Goal: Task Accomplishment & Management: Complete application form

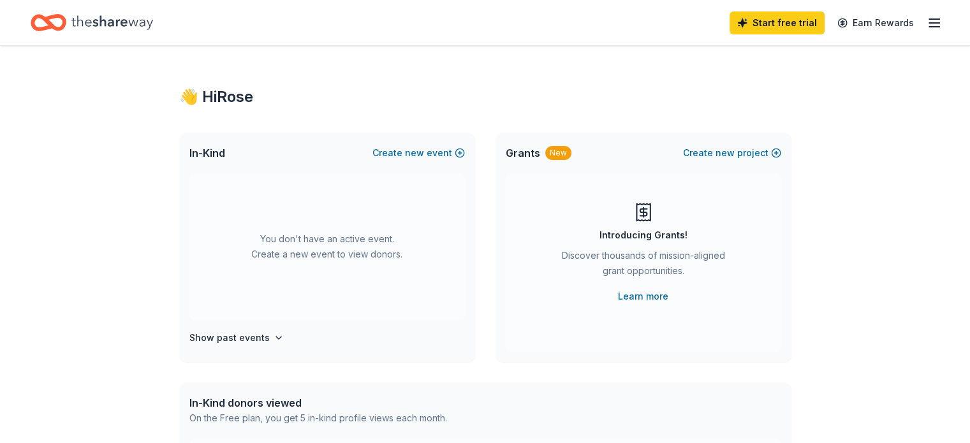
click at [102, 198] on div "👋 Hi Rose In-Kind Create new event You don't have an active event. Create a new…" at bounding box center [485, 418] width 970 height 745
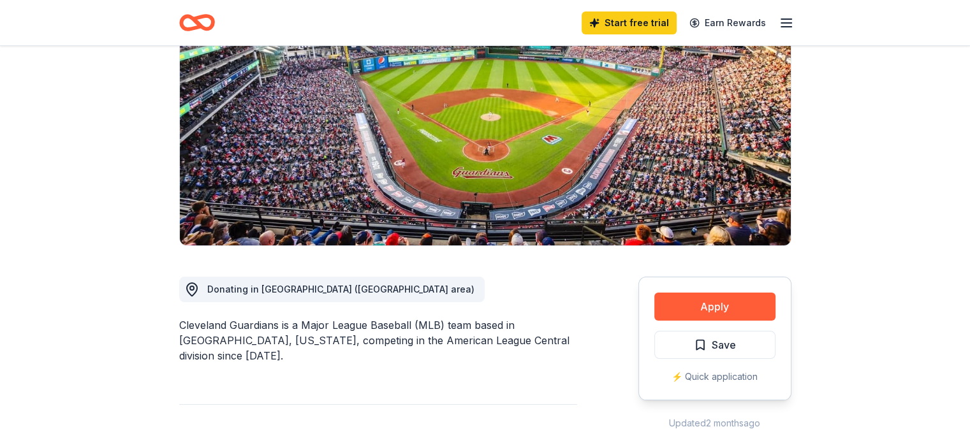
scroll to position [204, 0]
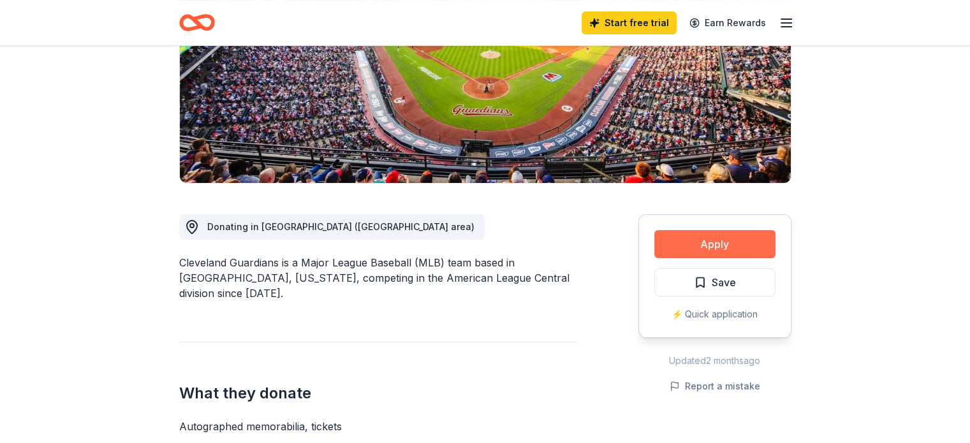
click at [715, 247] on button "Apply" at bounding box center [714, 244] width 121 height 28
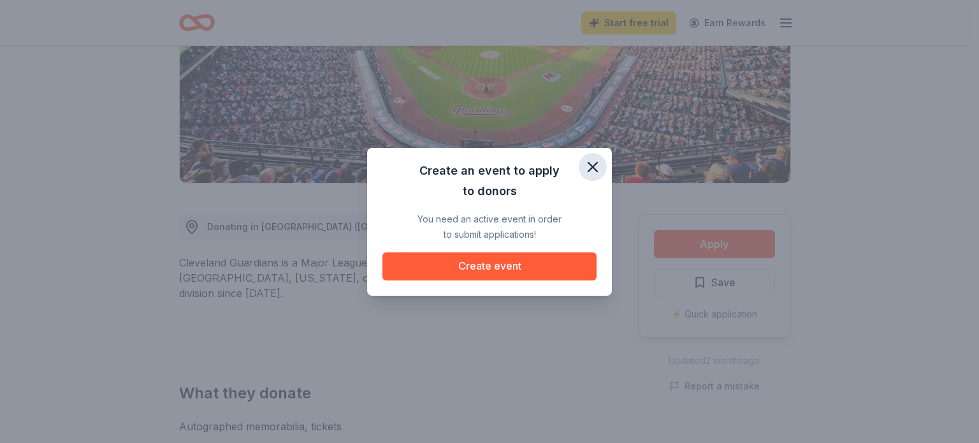
click at [591, 165] on icon "button" at bounding box center [592, 167] width 9 height 9
